Goal: Task Accomplishment & Management: Manage account settings

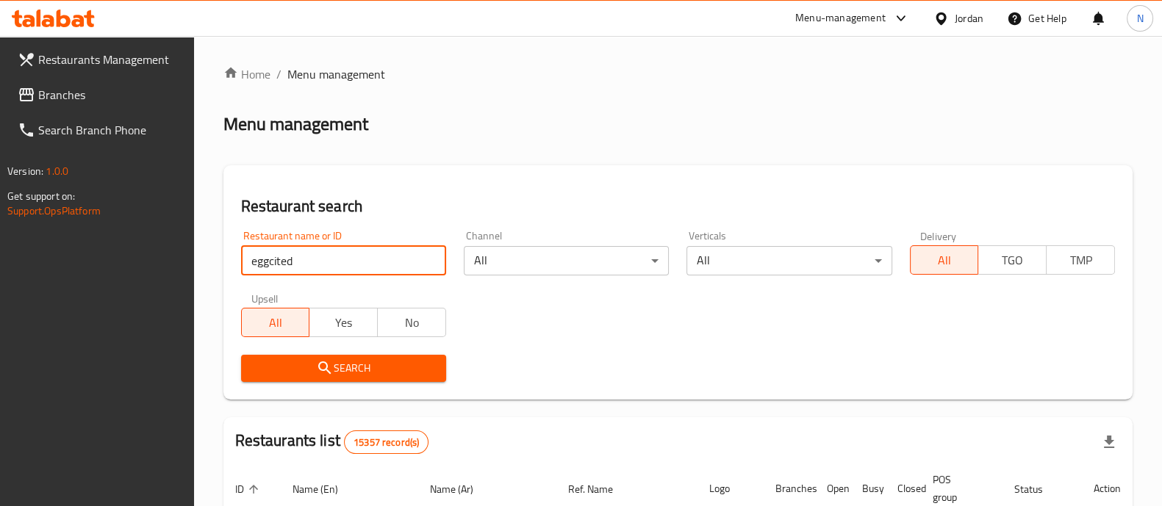
click button "Search" at bounding box center [343, 368] width 205 height 27
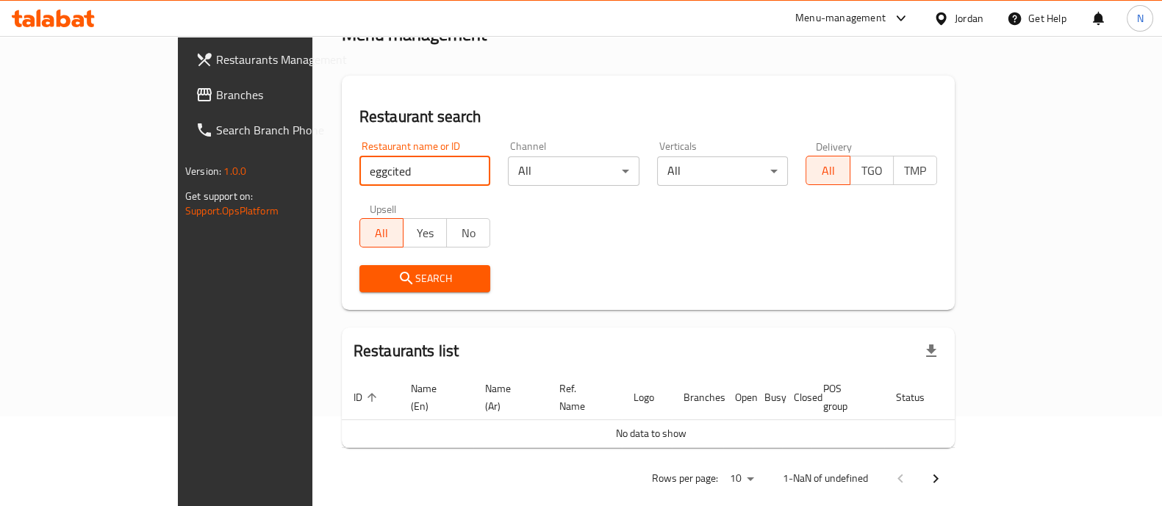
scroll to position [93, 0]
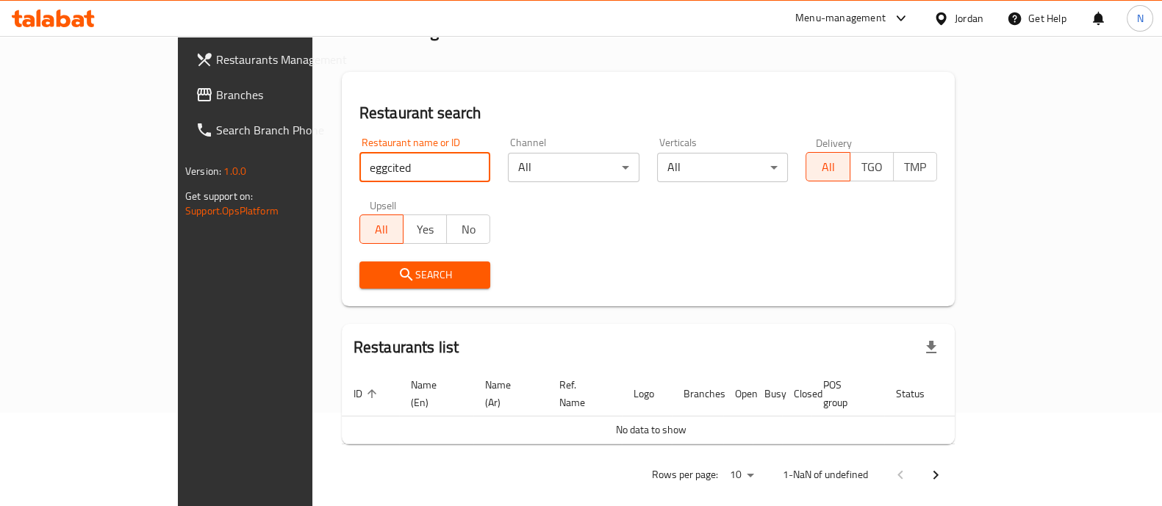
click at [359, 161] on input "eggcited" at bounding box center [425, 167] width 132 height 29
click button "Search" at bounding box center [425, 275] width 132 height 27
click at [359, 168] on input "egg cited" at bounding box center [425, 167] width 132 height 29
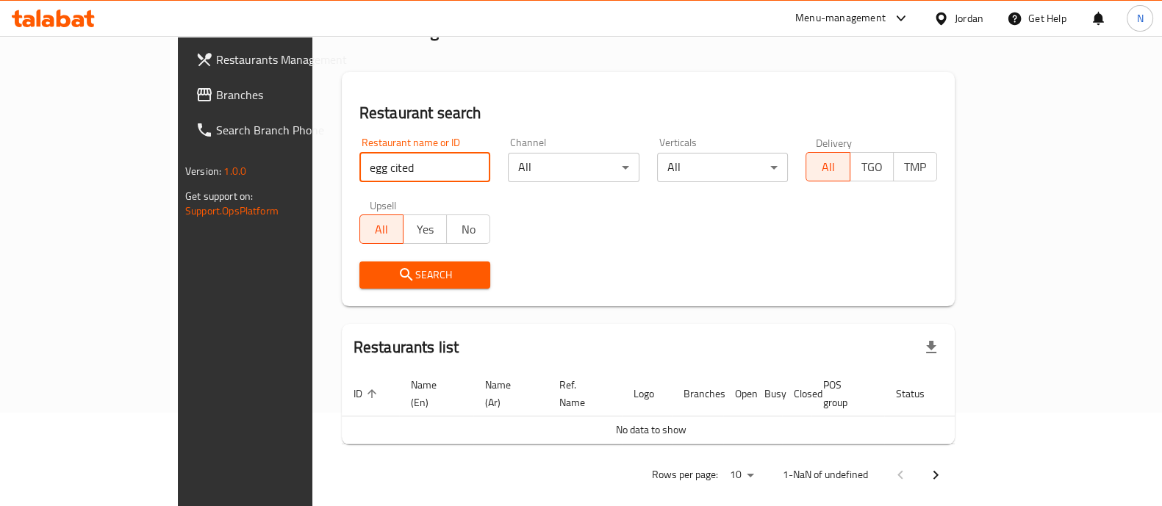
click at [378, 173] on input "egg cited" at bounding box center [425, 167] width 132 height 29
click button "Search" at bounding box center [425, 275] width 132 height 27
type input "egg"
click button "Search" at bounding box center [425, 275] width 132 height 27
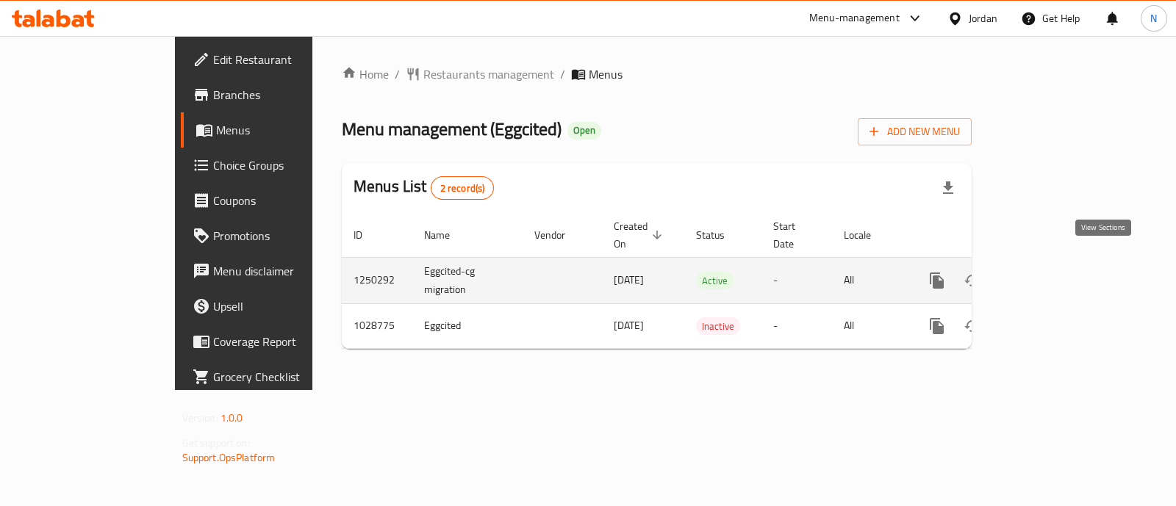
click at [1049, 274] on icon "enhanced table" at bounding box center [1042, 280] width 13 height 13
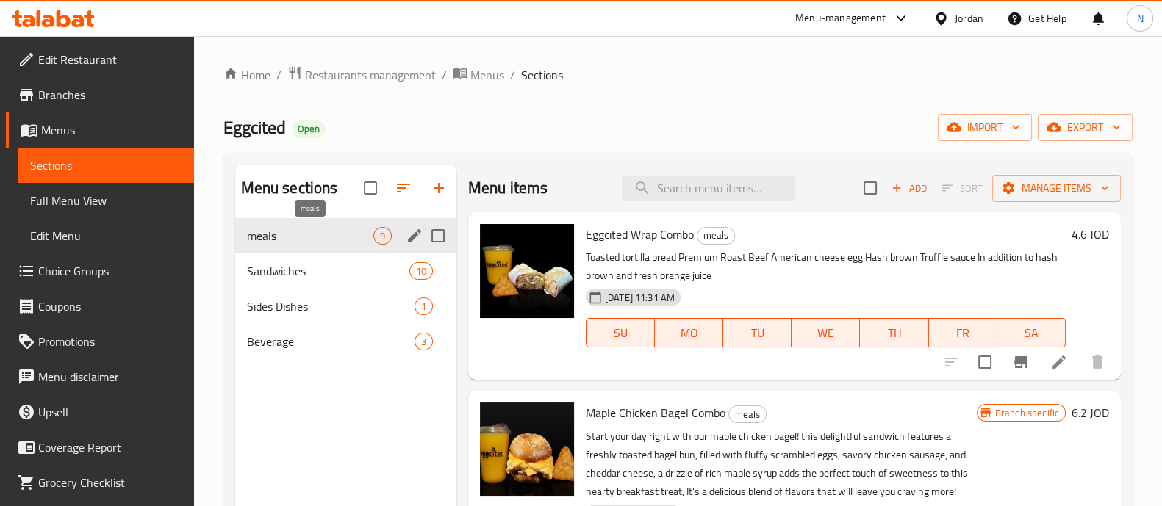
click at [317, 230] on span "meals" at bounding box center [310, 236] width 126 height 18
click at [323, 271] on span "Sandwiches" at bounding box center [307, 271] width 121 height 18
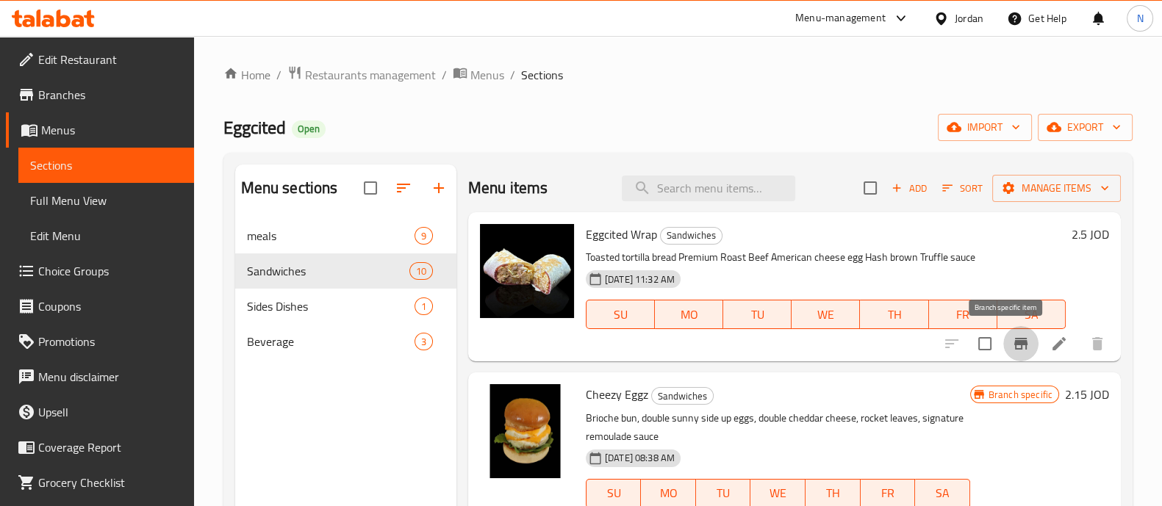
click at [1012, 348] on icon "Branch-specific-item" at bounding box center [1021, 344] width 18 height 18
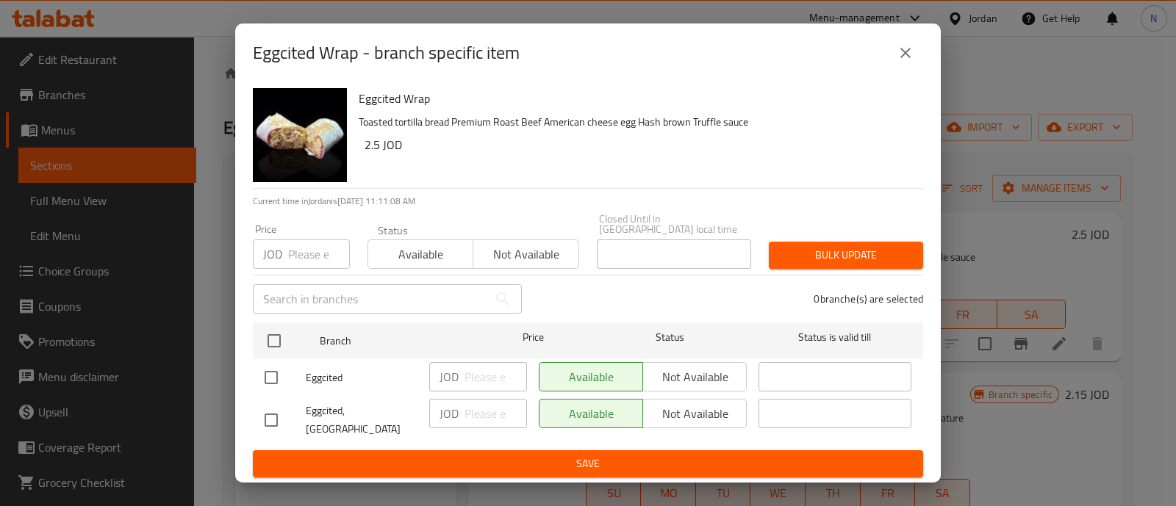
click at [906, 62] on icon "close" at bounding box center [906, 53] width 18 height 18
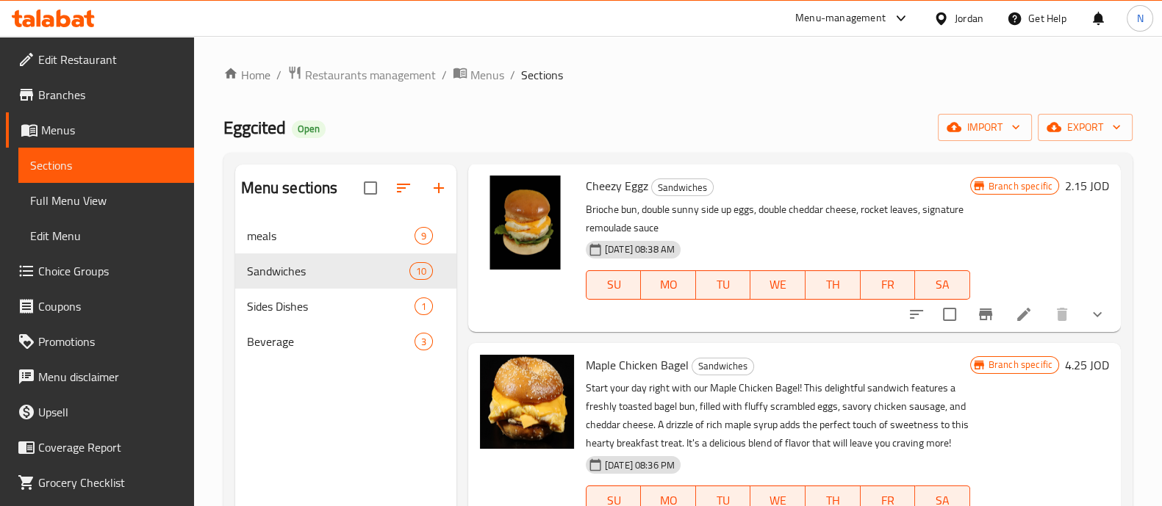
scroll to position [276, 0]
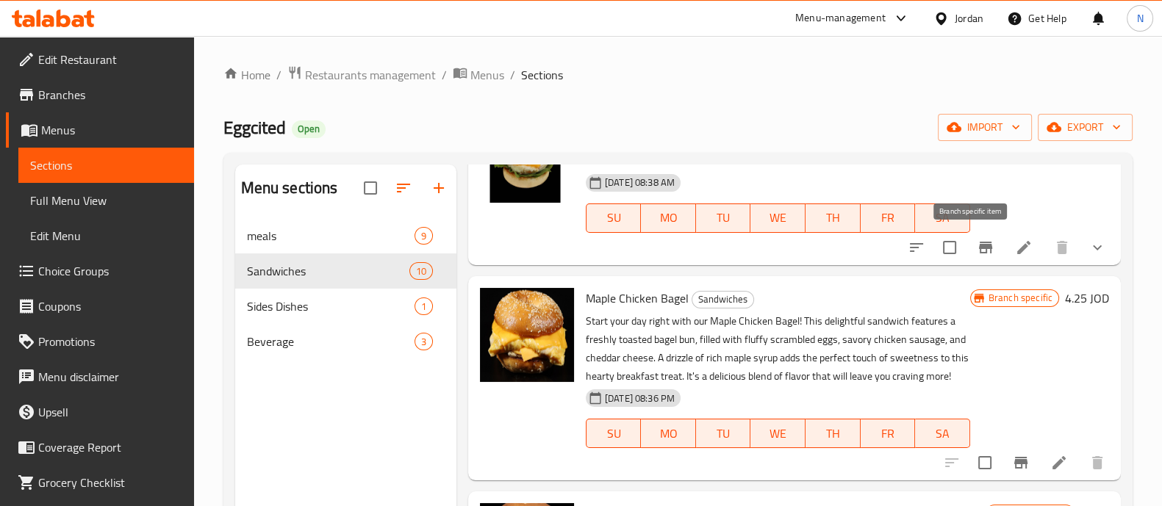
click at [979, 246] on icon "Branch-specific-item" at bounding box center [985, 248] width 13 height 12
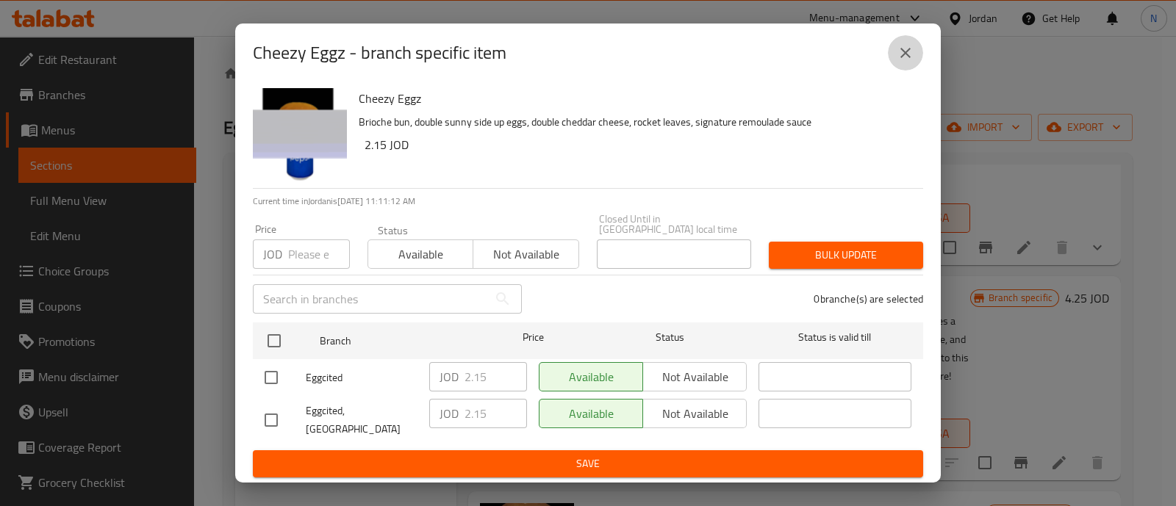
click at [905, 61] on icon "close" at bounding box center [906, 53] width 18 height 18
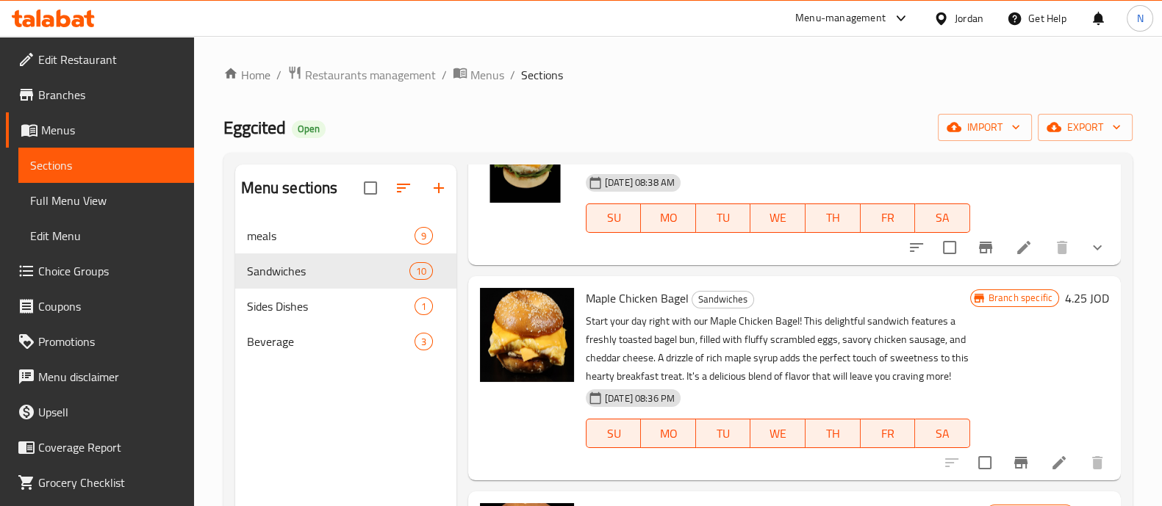
scroll to position [121, 0]
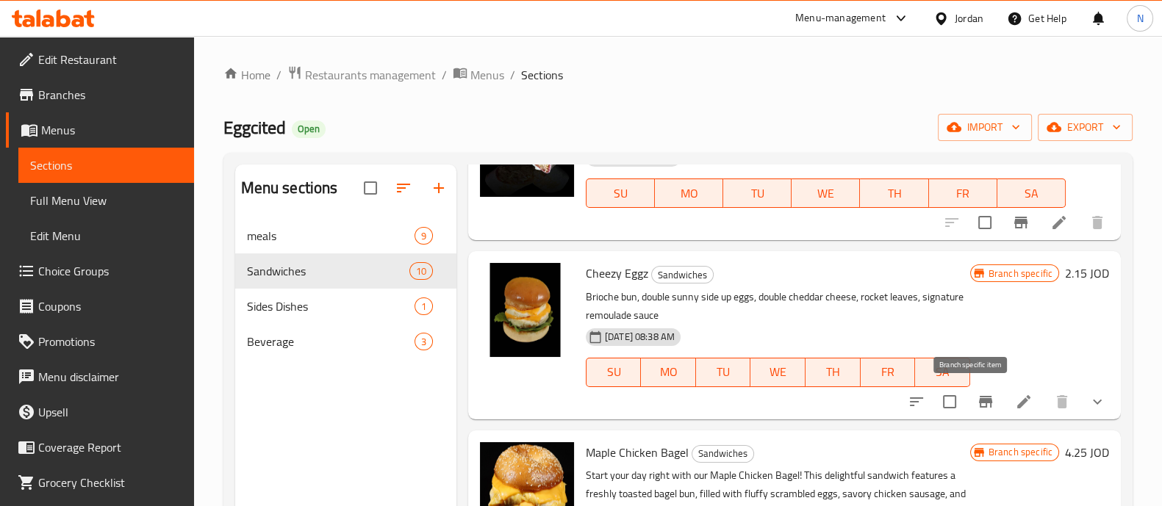
click at [979, 402] on icon "Branch-specific-item" at bounding box center [986, 402] width 18 height 18
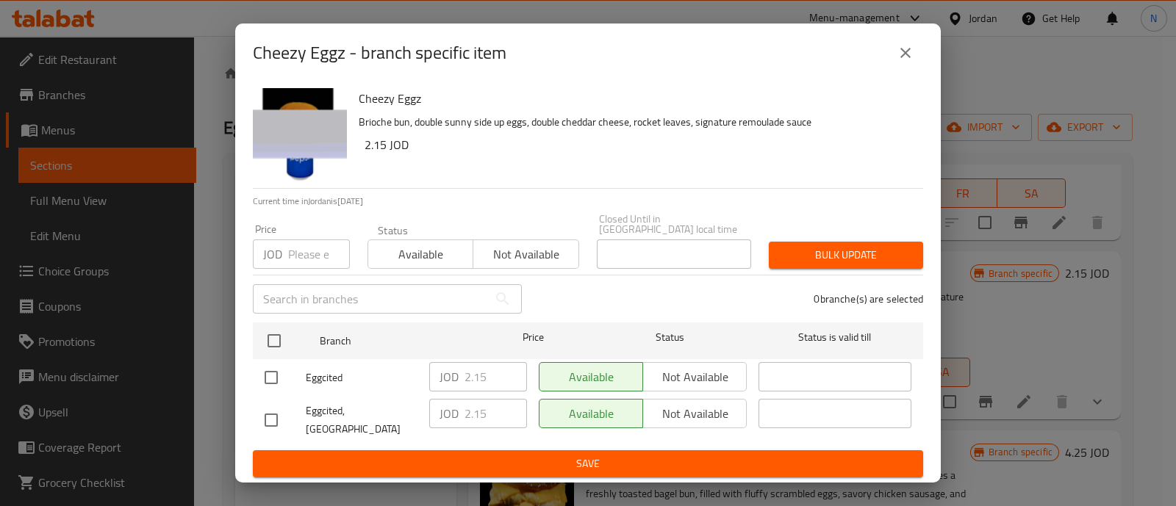
click at [911, 62] on icon "close" at bounding box center [906, 53] width 18 height 18
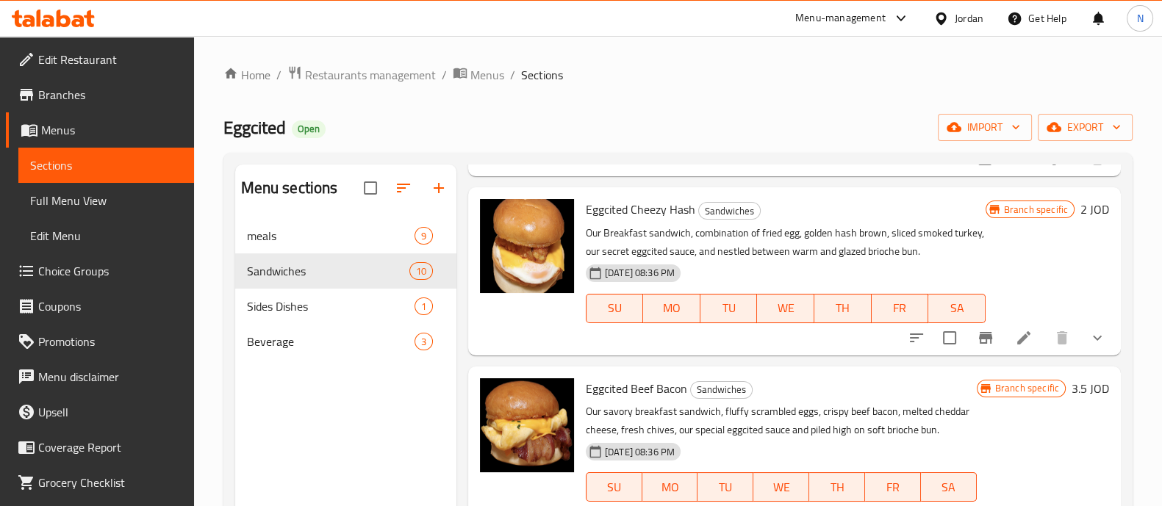
scroll to position [641, 0]
